Goal: Task Accomplishment & Management: Use online tool/utility

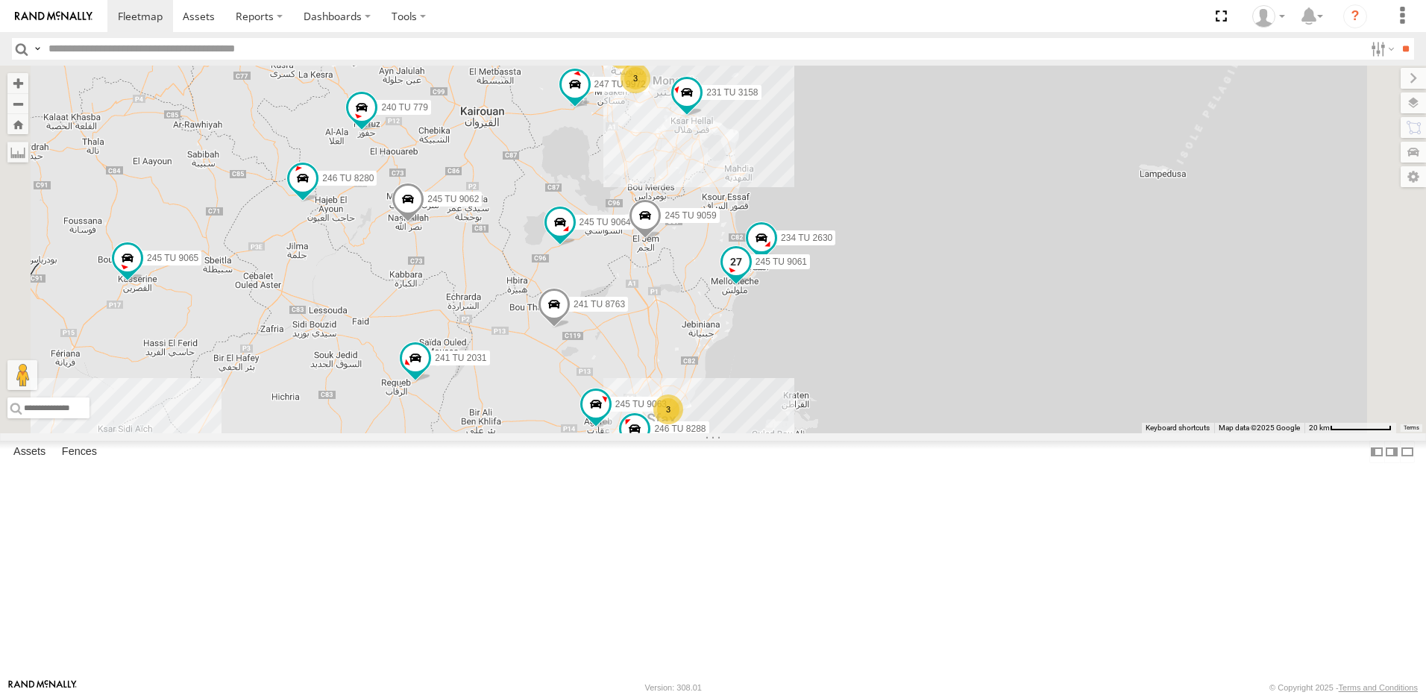
click at [750, 275] on span at bounding box center [736, 261] width 27 height 27
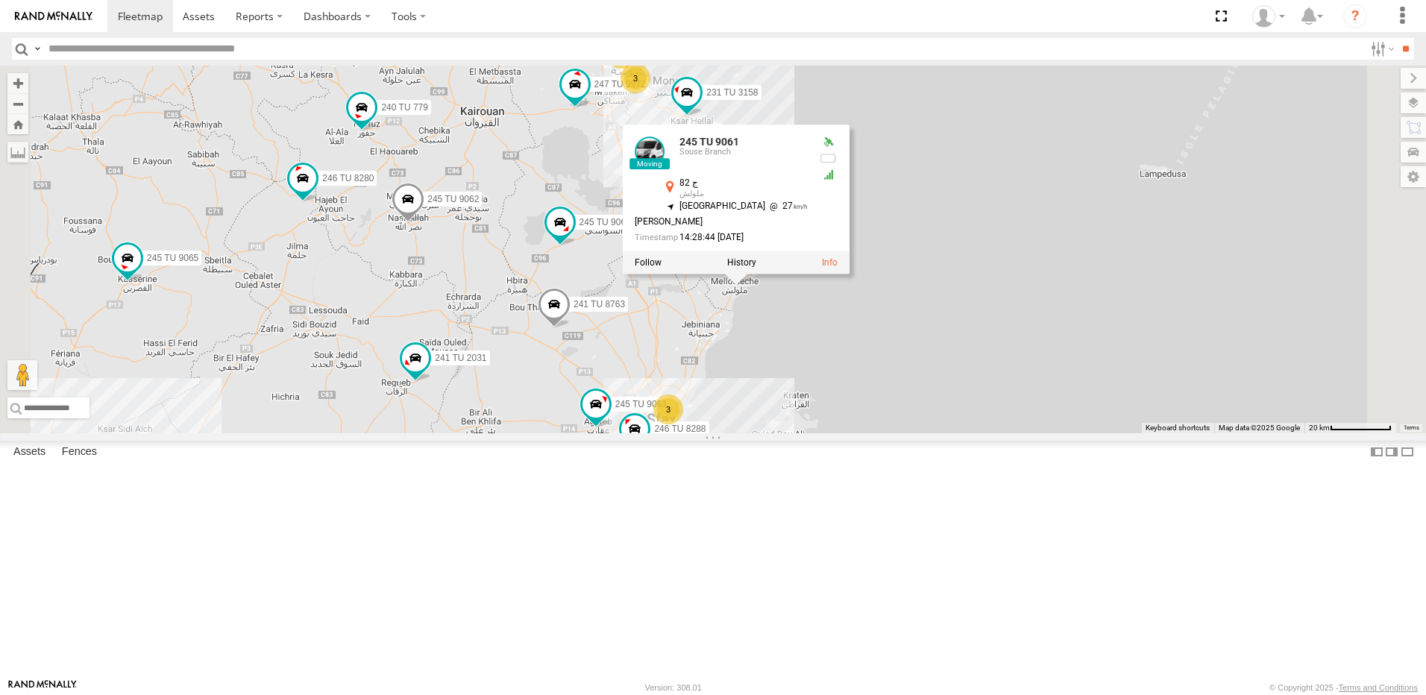
click at [869, 433] on div "245 TU 4334 245 TU 9053 245 TU 9065 241 TU 8769 245 TU 9063 241 TU 8763 245 TU …" at bounding box center [713, 250] width 1426 height 368
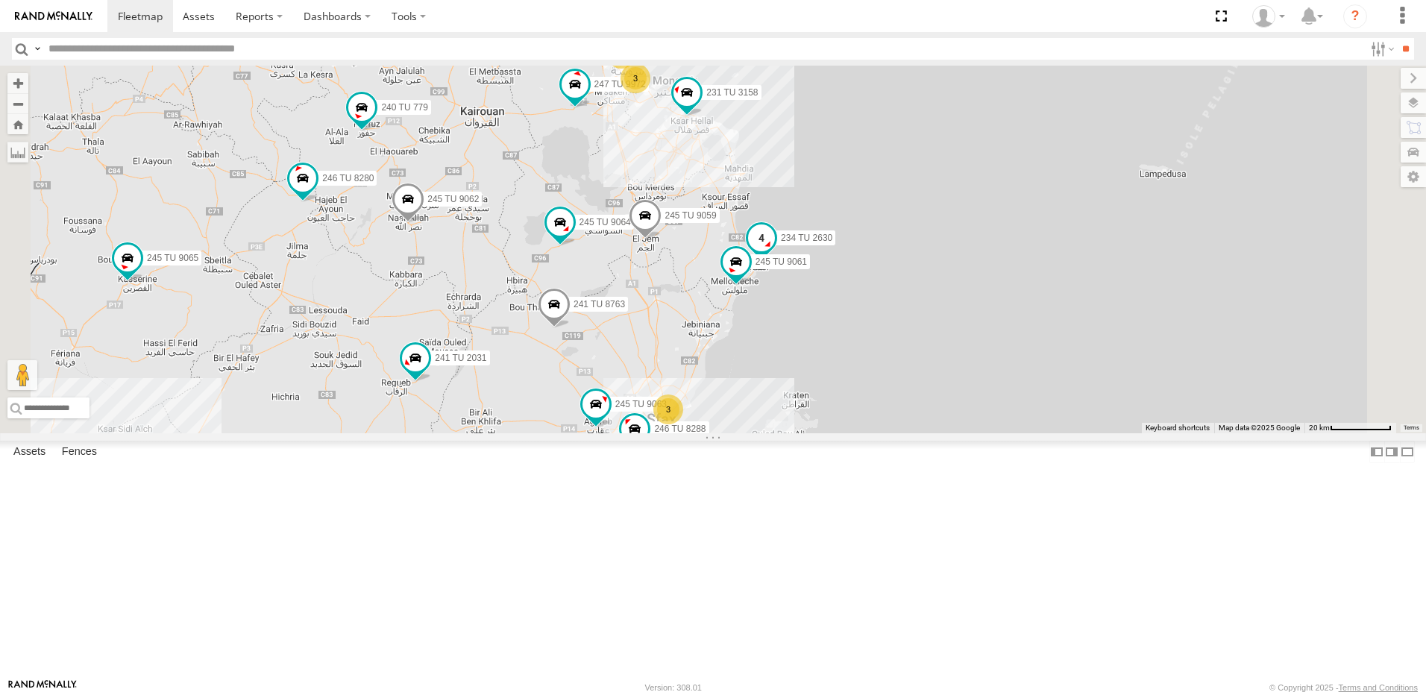
click at [775, 251] on span at bounding box center [761, 238] width 27 height 27
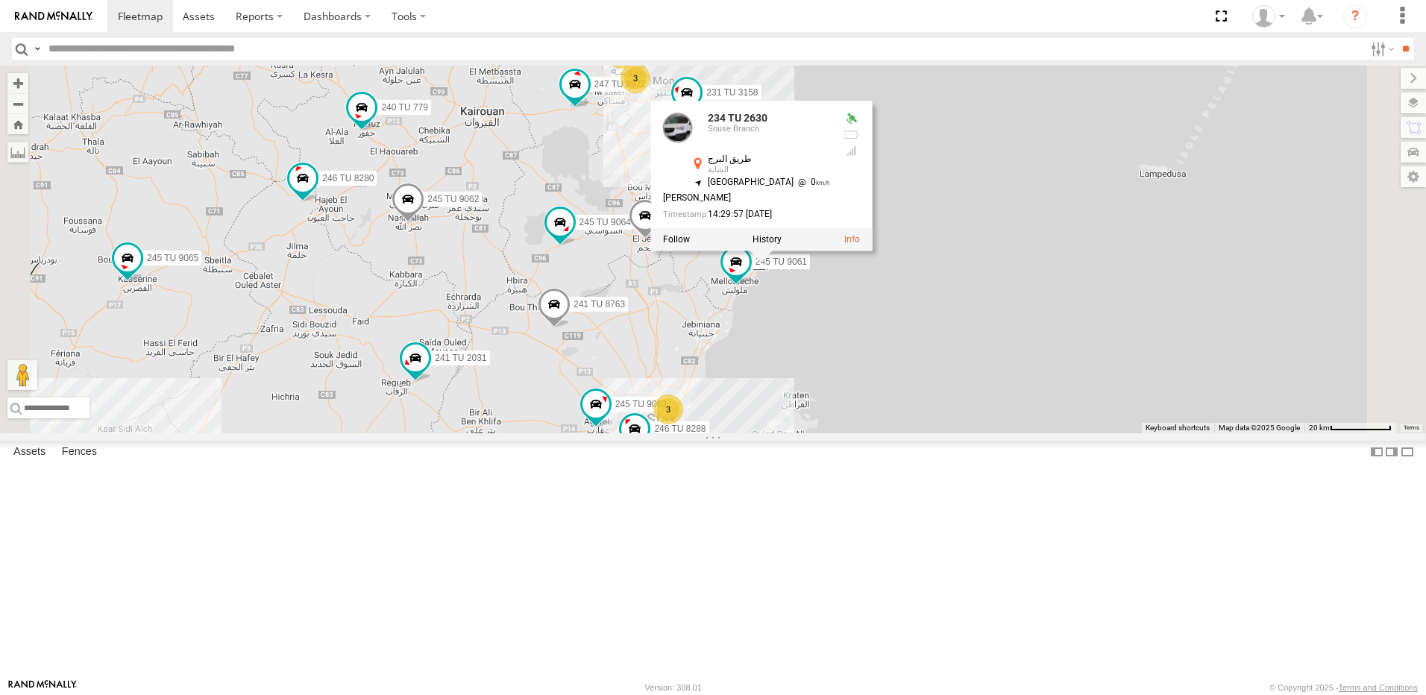
click at [886, 433] on div "245 TU 4334 245 TU 9053 245 TU 9065 241 TU 8769 245 TU 9063 241 TU 8763 245 TU …" at bounding box center [713, 250] width 1426 height 368
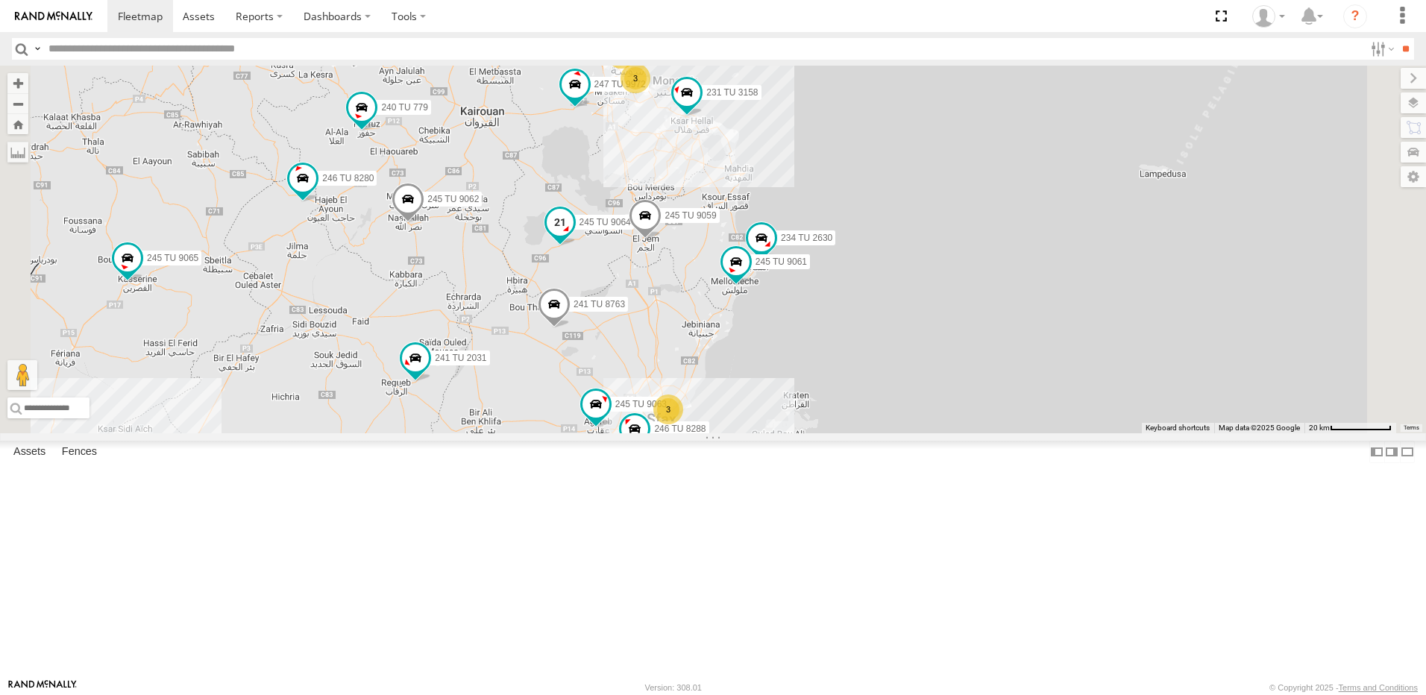
click at [574, 235] on span at bounding box center [560, 221] width 27 height 27
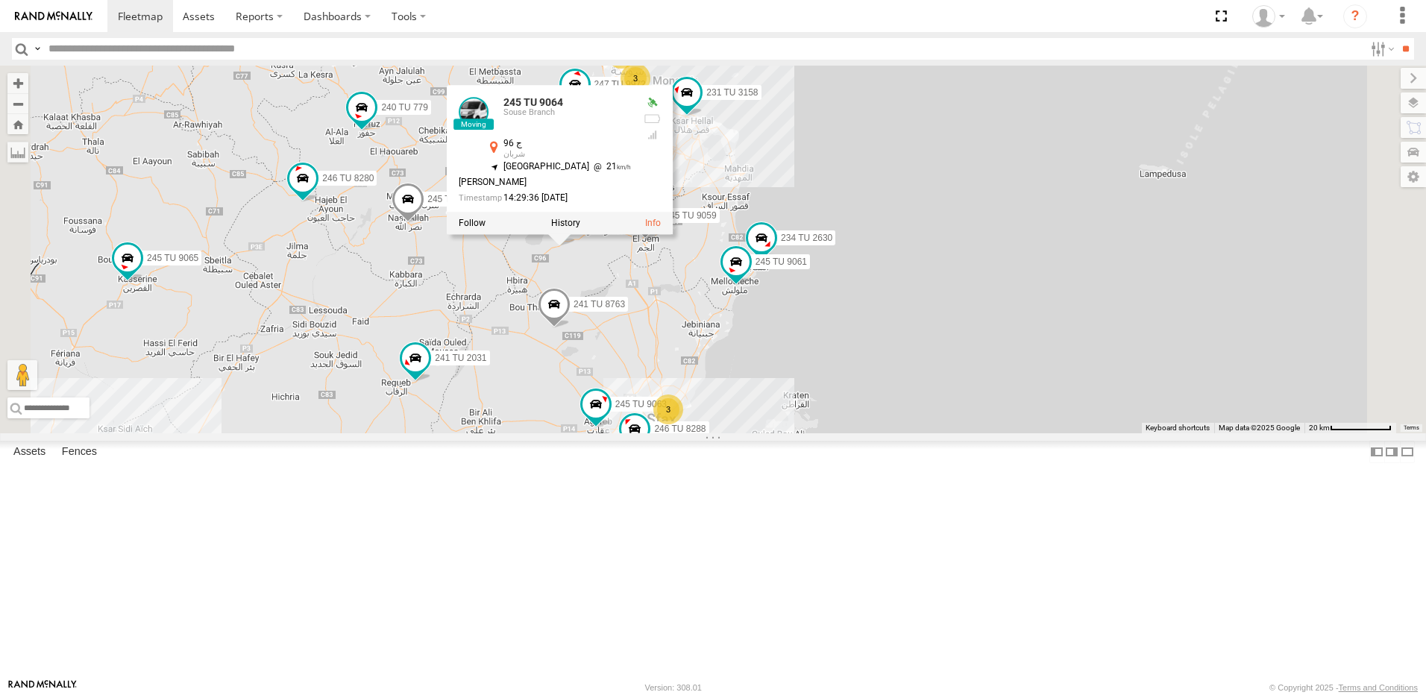
click at [847, 388] on div "245 TU 4334 245 TU 9053 245 TU 9065 241 TU 8769 245 TU 9063 241 TU 8763 245 TU …" at bounding box center [713, 250] width 1426 height 368
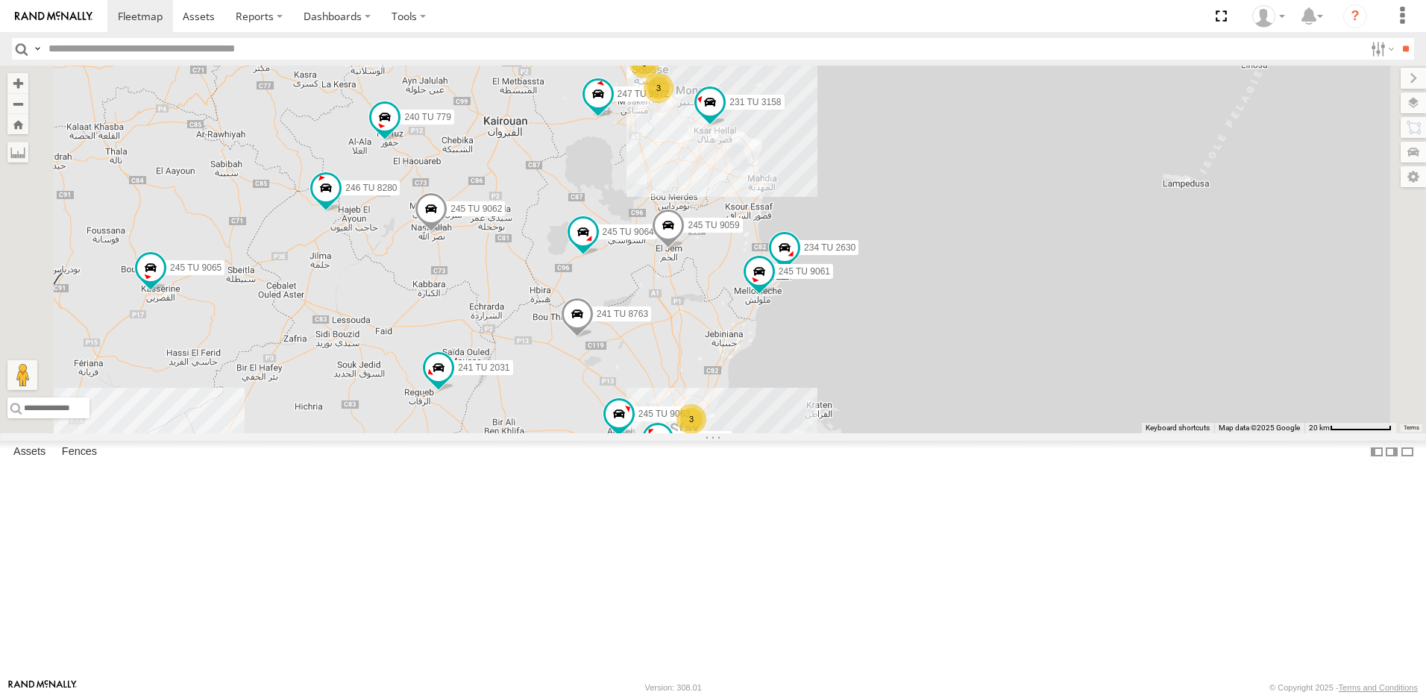
drag, startPoint x: 591, startPoint y: 380, endPoint x: 662, endPoint y: 403, distance: 74.6
click at [662, 403] on div "245 TU 4334 245 TU 9053 245 TU 9065 241 TU 8769 245 TU 9063 241 TU 8763 245 TU …" at bounding box center [713, 250] width 1426 height 368
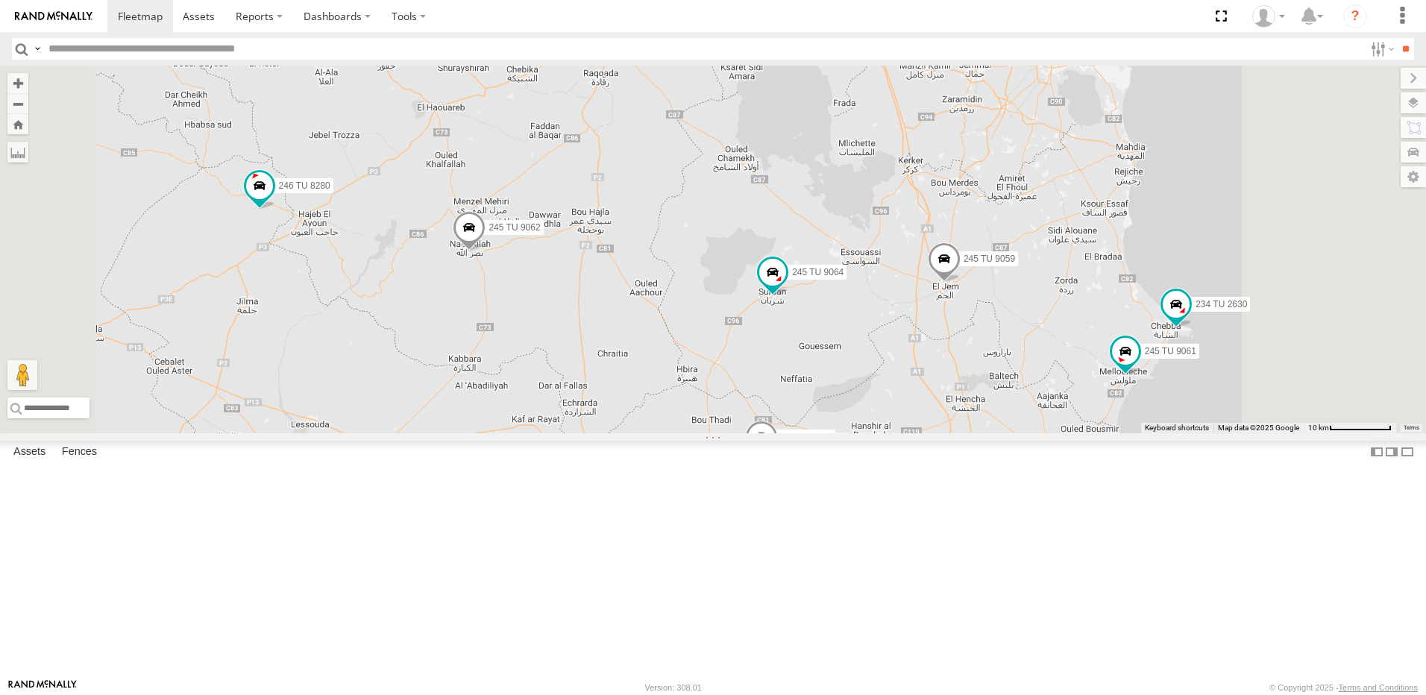
click at [486, 251] on span at bounding box center [469, 231] width 33 height 40
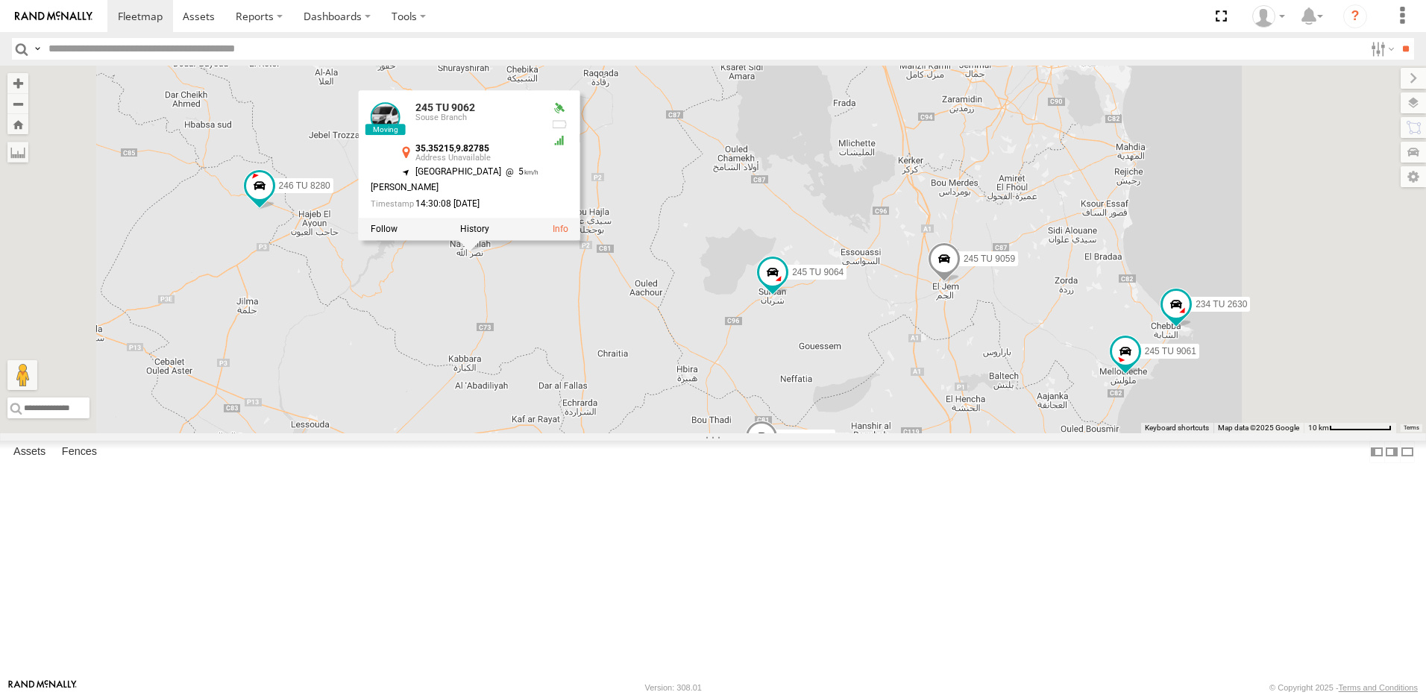
click at [745, 419] on div "245 TU 4334 245 TU 9053 245 TU 9065 241 TU 8769 245 TU 9063 241 TU 8763 245 TU …" at bounding box center [713, 250] width 1426 height 368
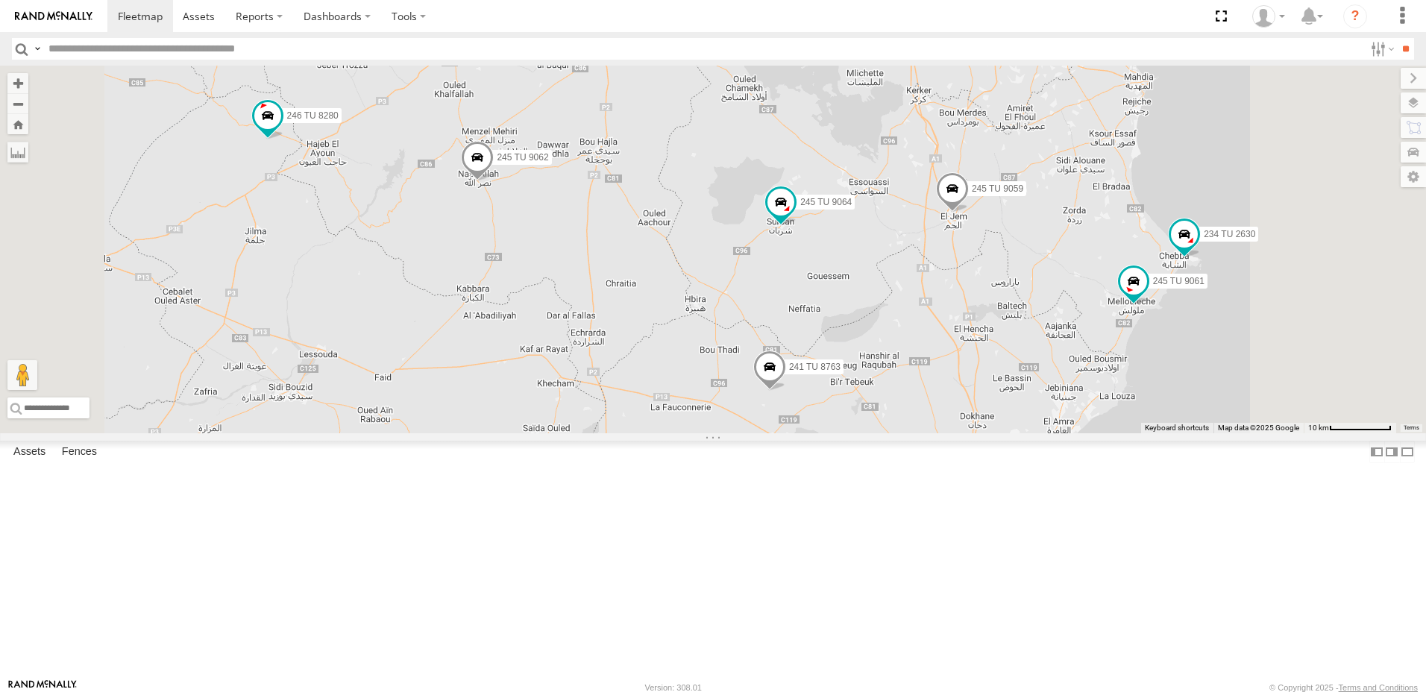
drag, startPoint x: 690, startPoint y: 513, endPoint x: 698, endPoint y: 442, distance: 72.1
click at [698, 433] on div "245 TU 4334 245 TU 9053 245 TU 9065 241 TU 8769 245 TU 9063 241 TU 8763 245 TU …" at bounding box center [713, 250] width 1426 height 368
click at [786, 389] on span at bounding box center [769, 369] width 33 height 40
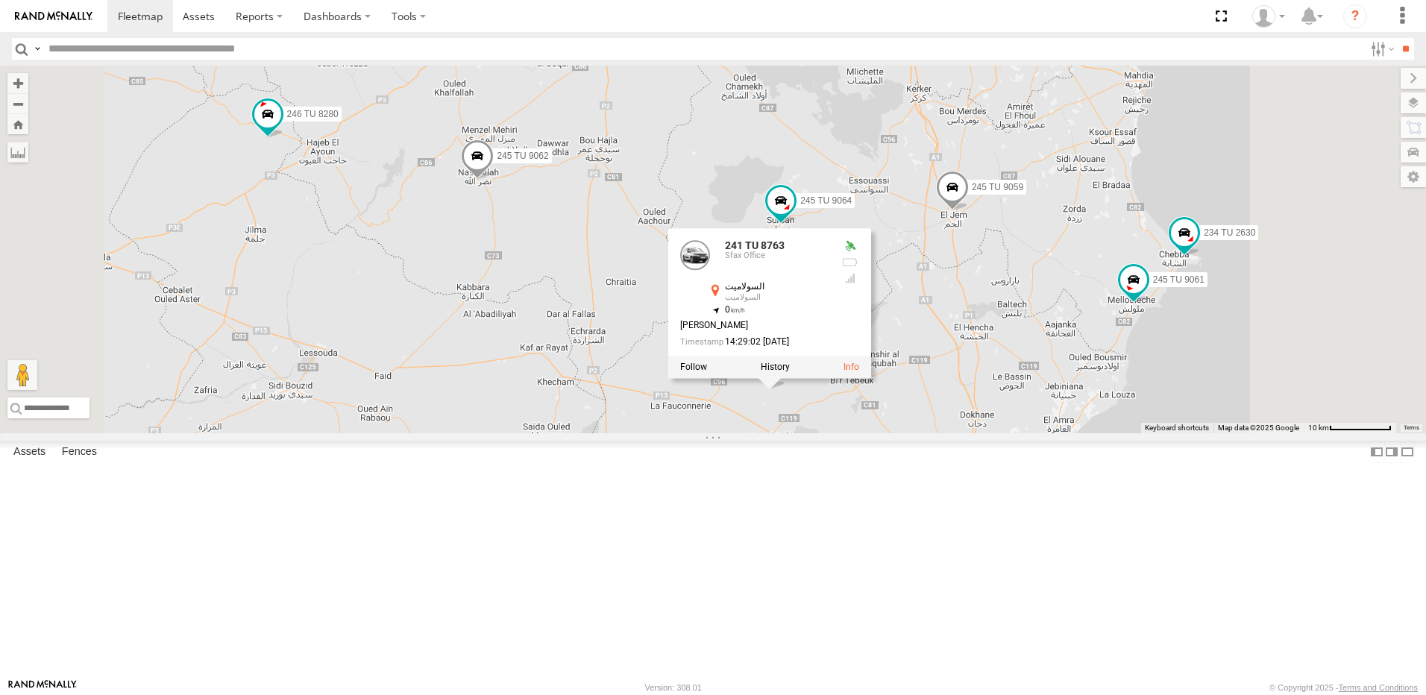
click at [796, 398] on div "245 TU 4334 245 TU 9053 245 TU 9065 241 TU 8769 245 TU 9063 241 TU 8763 245 TU …" at bounding box center [713, 250] width 1426 height 368
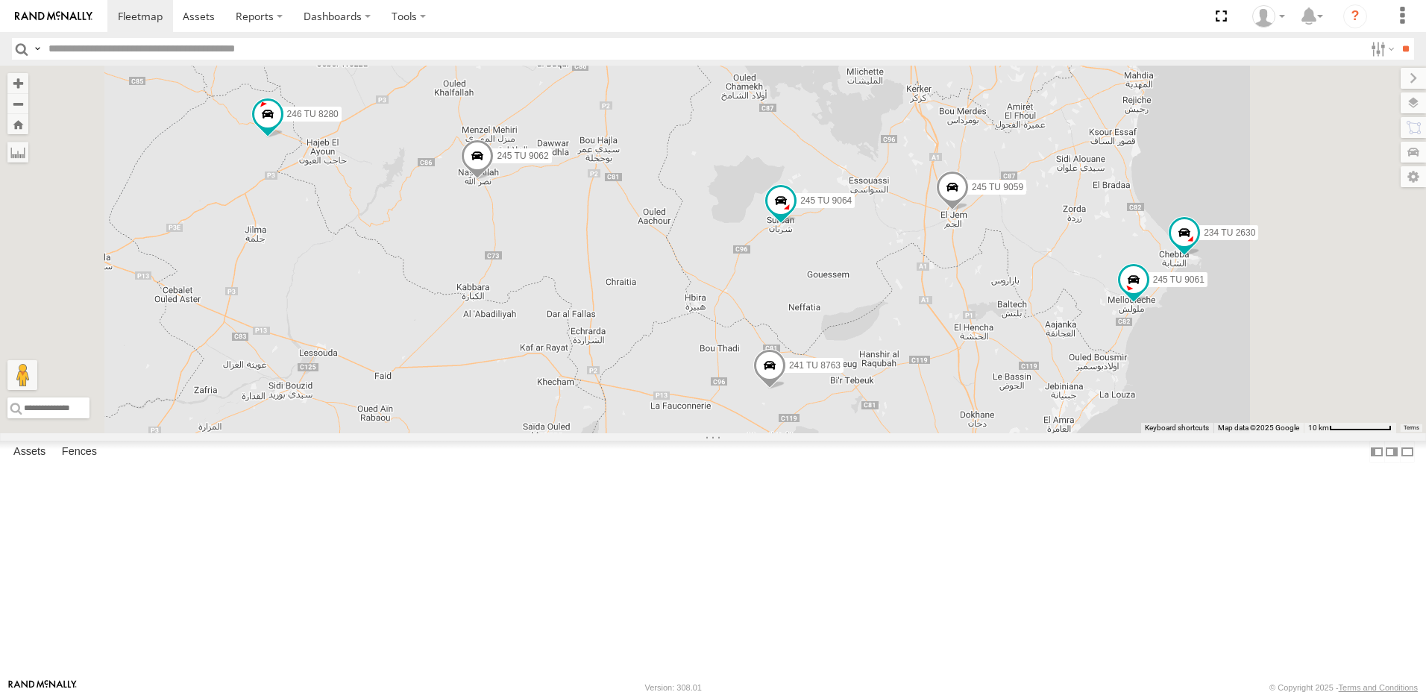
click at [507, 486] on span at bounding box center [493, 473] width 27 height 27
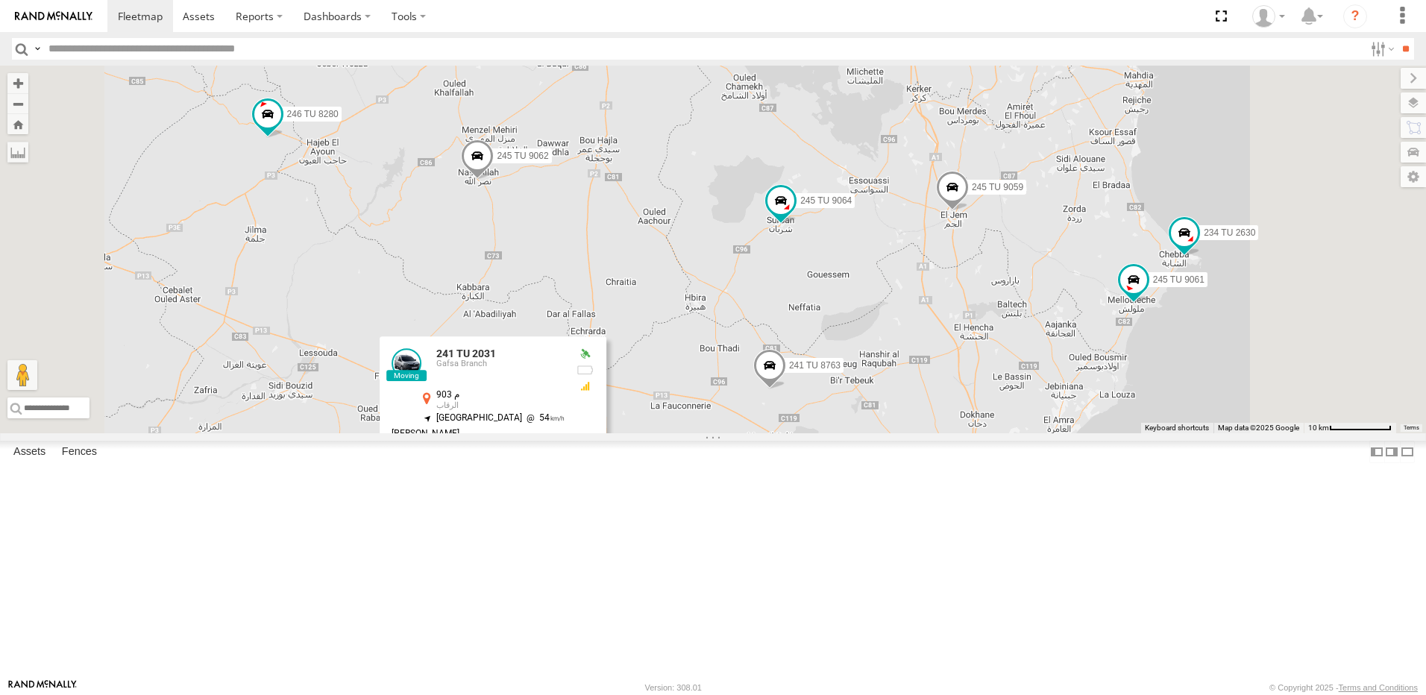
click at [889, 433] on div "245 TU 4334 245 TU 9053 245 TU 9065 241 TU 8769 245 TU 9063 241 TU 8763 245 TU …" at bounding box center [713, 250] width 1426 height 368
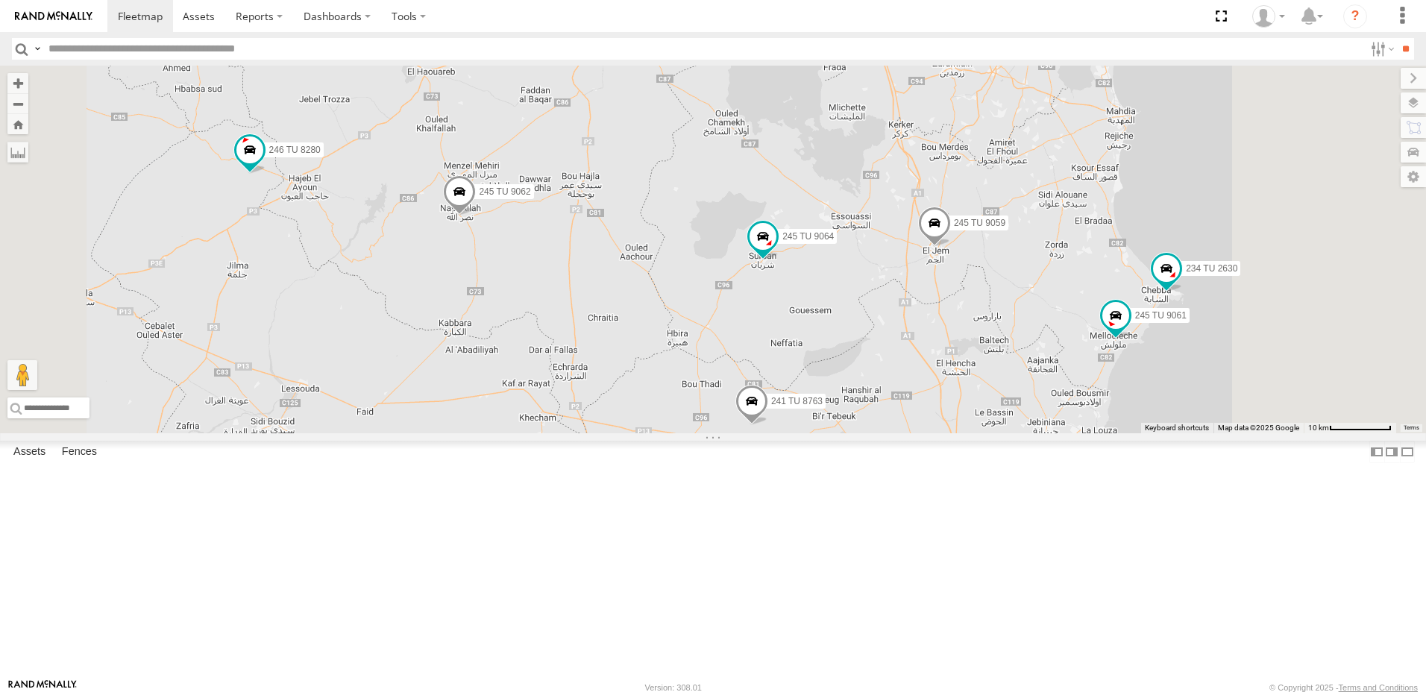
drag, startPoint x: 894, startPoint y: 339, endPoint x: 871, endPoint y: 477, distance: 139.1
click at [871, 433] on div "245 TU 4334 245 TU 9053 245 TU 9065 241 TU 8769 245 TU 9063 241 TU 8763 245 TU …" at bounding box center [713, 250] width 1426 height 368
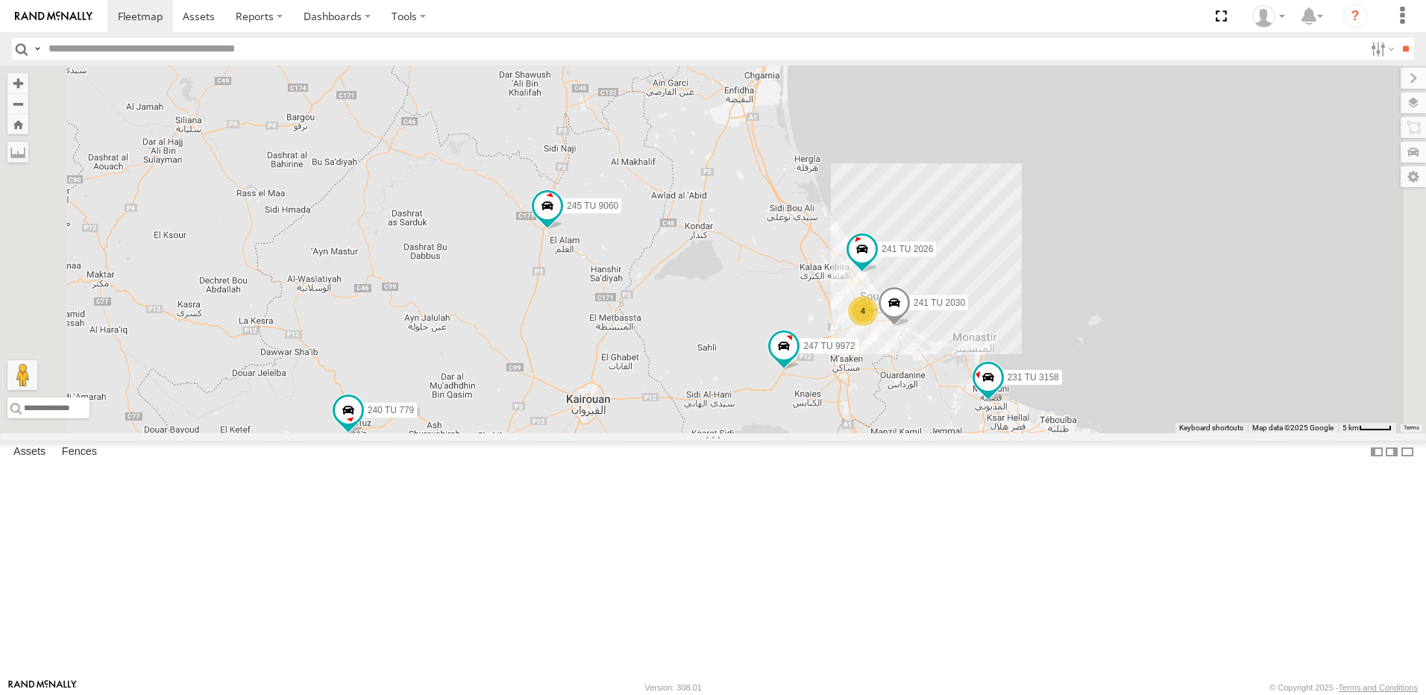
click at [725, 433] on div "245 TU 4334 245 TU 9053 245 TU 9065 241 TU 8769 245 TU 9063 241 TU 8763 245 TU …" at bounding box center [713, 250] width 1426 height 368
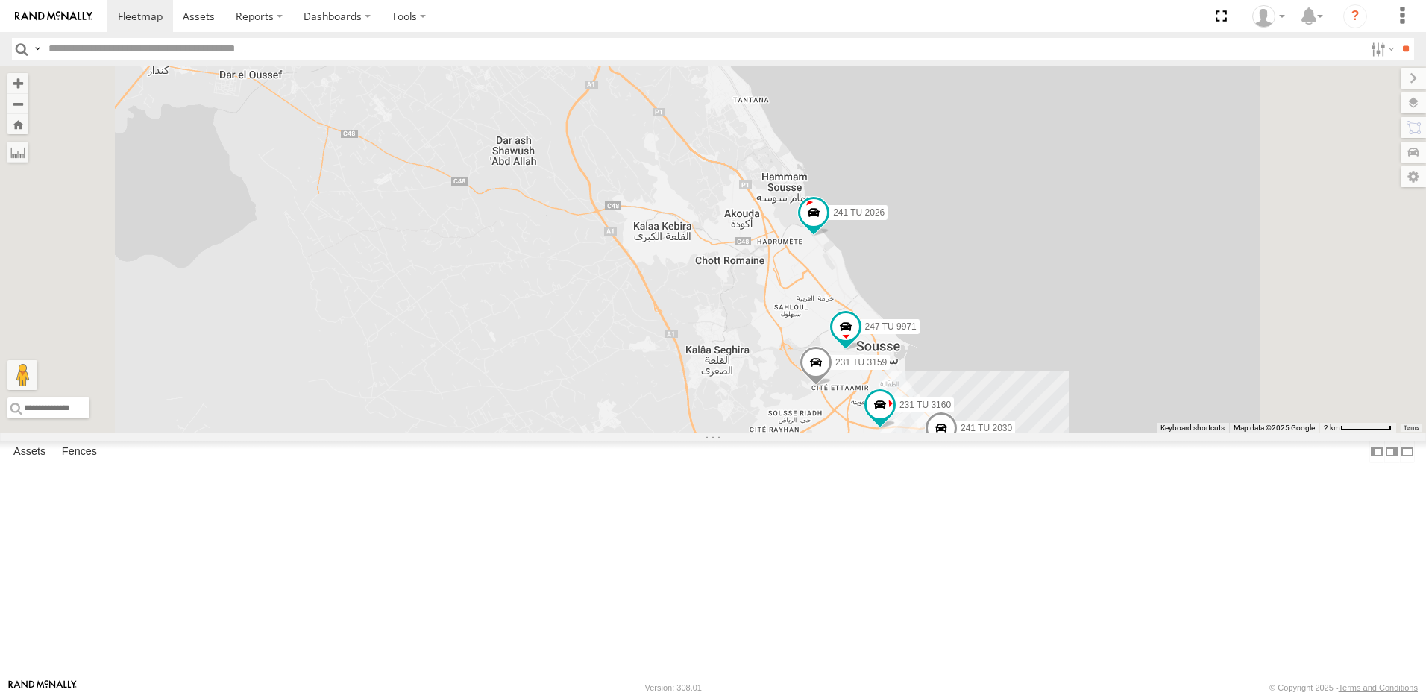
click at [1035, 430] on div "245 TU 4334 245 TU 9053 245 TU 9065 241 TU 8769 245 TU 9063 241 TU 8763 245 TU …" at bounding box center [713, 250] width 1426 height 368
click at [893, 416] on span at bounding box center [879, 402] width 27 height 27
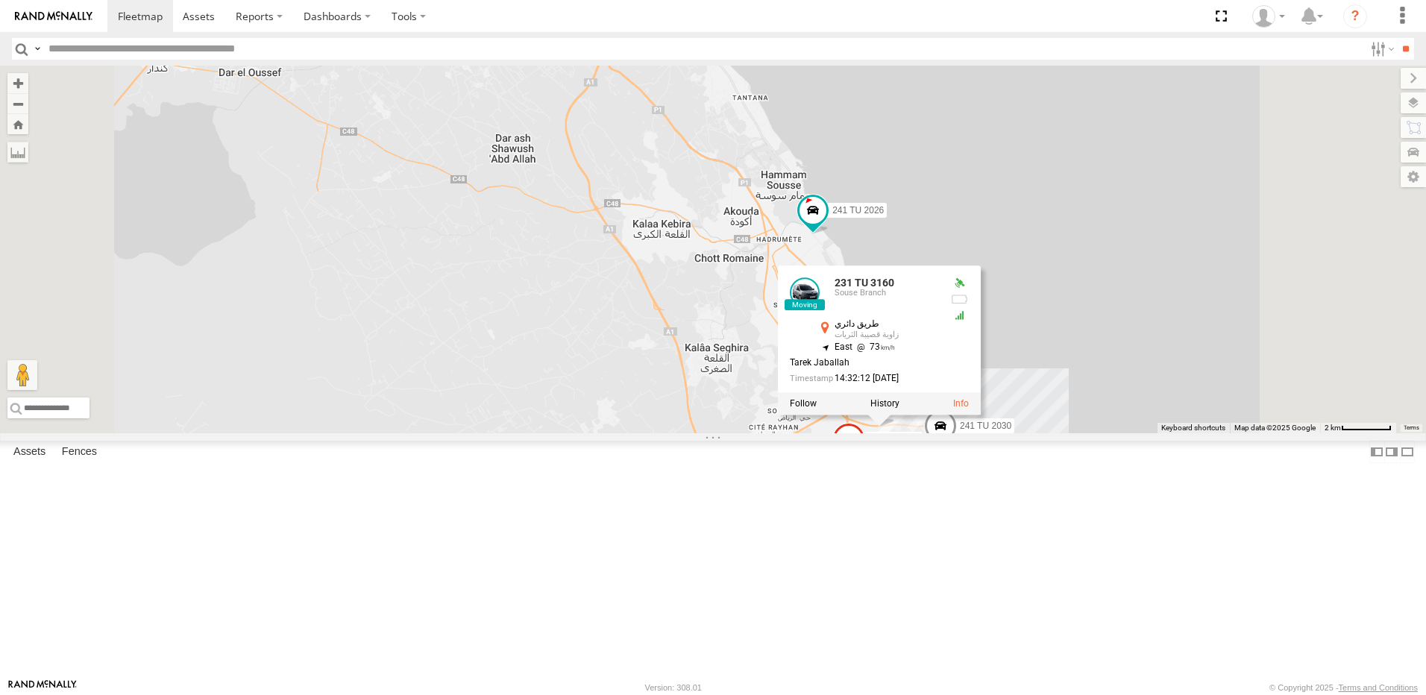
click at [896, 433] on div "245 TU 4334 245 TU 9053 245 TU 9065 241 TU 8769 245 TU 9063 241 TU 8763 245 TU …" at bounding box center [713, 250] width 1426 height 368
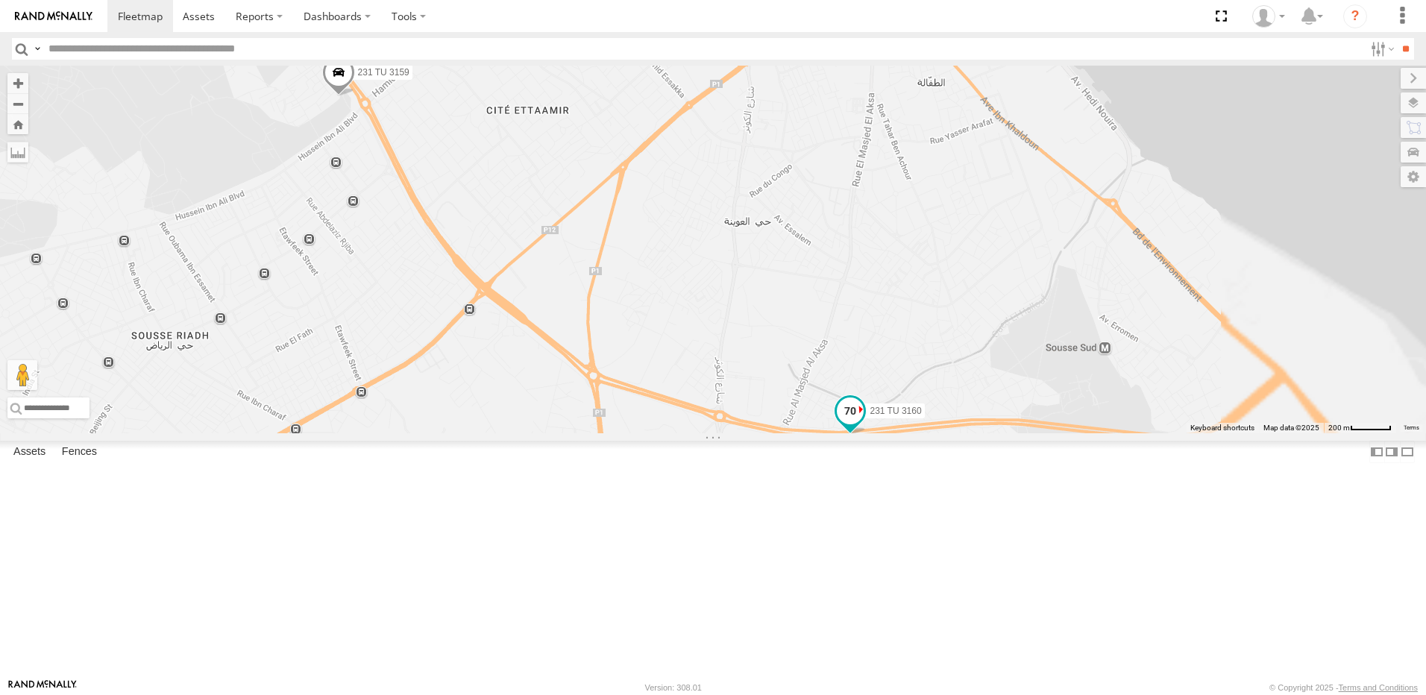
drag, startPoint x: 1030, startPoint y: 546, endPoint x: 970, endPoint y: 480, distance: 89.8
click at [867, 435] on div "231 TU 3160" at bounding box center [850, 415] width 33 height 40
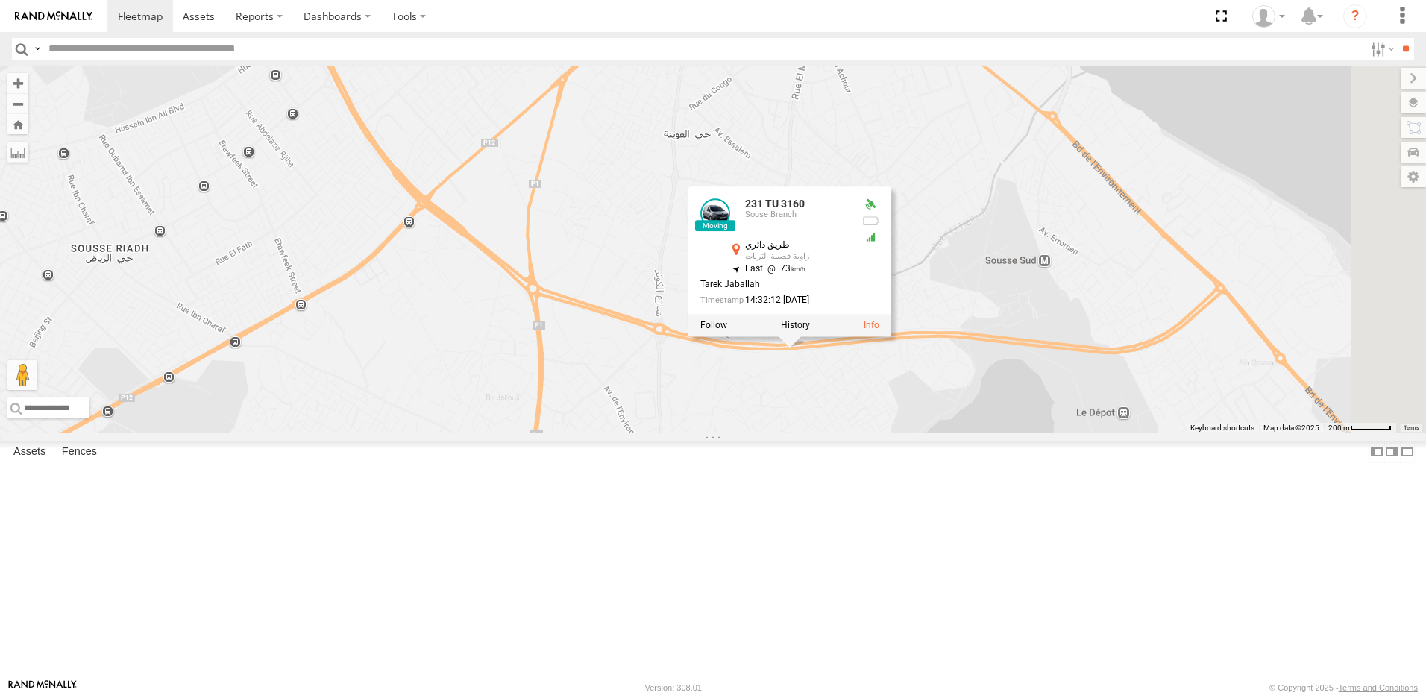
click at [976, 433] on div "245 TU 4334 245 TU 9053 245 TU 9065 241 TU 8769 245 TU 9063 241 TU 8763 245 TU …" at bounding box center [713, 250] width 1426 height 368
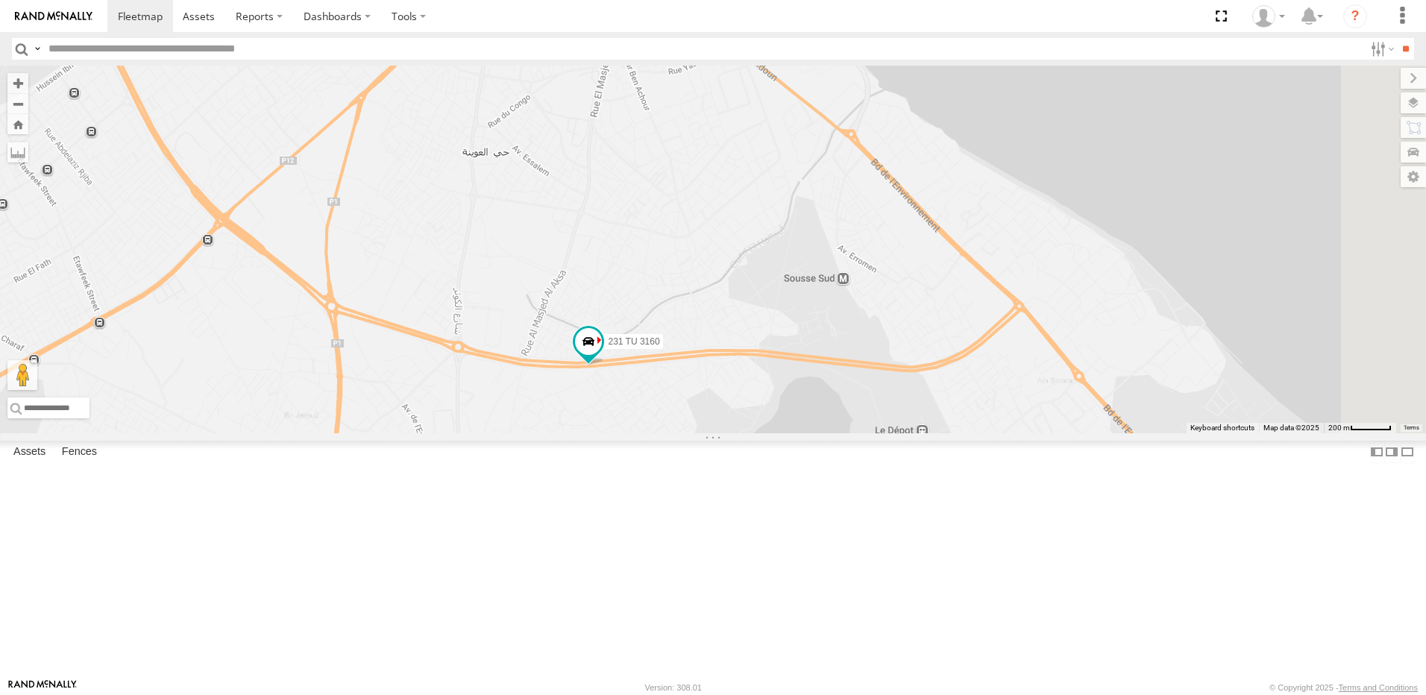
drag, startPoint x: 1193, startPoint y: 504, endPoint x: 1018, endPoint y: 474, distance: 177.0
click at [982, 433] on div "245 TU 4334 245 TU 9053 245 TU 9065 241 TU 8769 245 TU 9063 241 TU 8763 245 TU …" at bounding box center [713, 250] width 1426 height 368
